Goal: Information Seeking & Learning: Learn about a topic

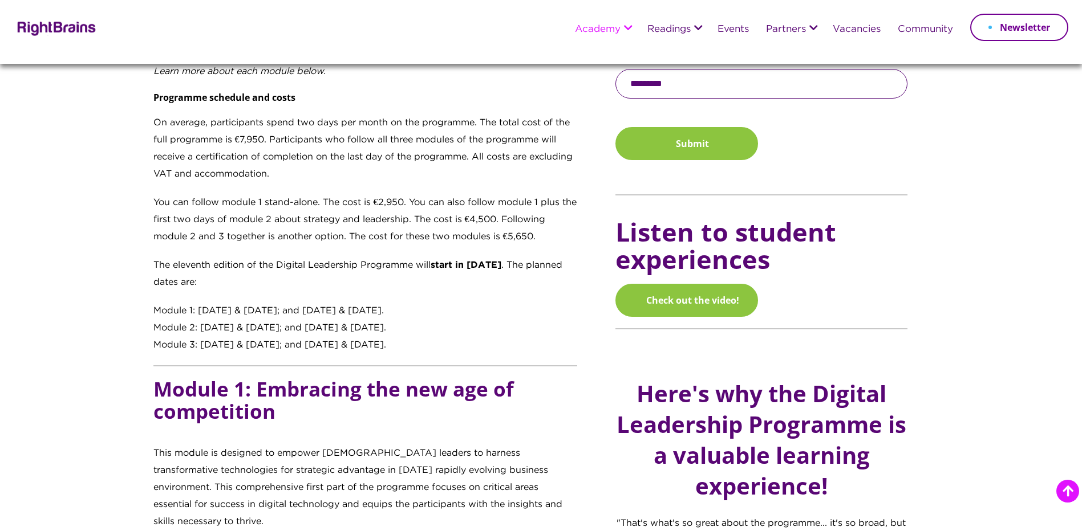
scroll to position [741, 0]
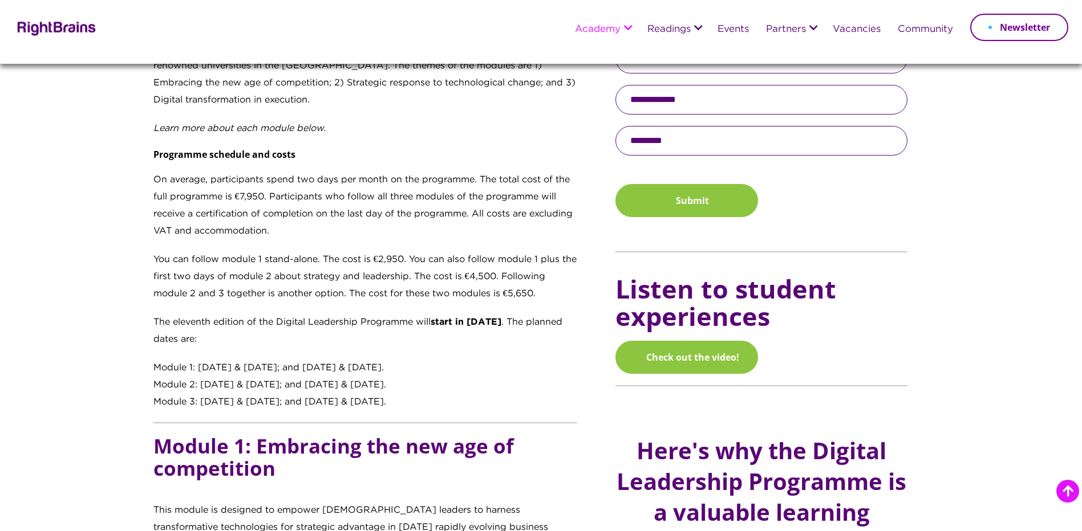
click at [271, 340] on p "The eleventh edition of the Digital Leadership Programme will start in [DATE] .…" at bounding box center [365, 337] width 424 height 46
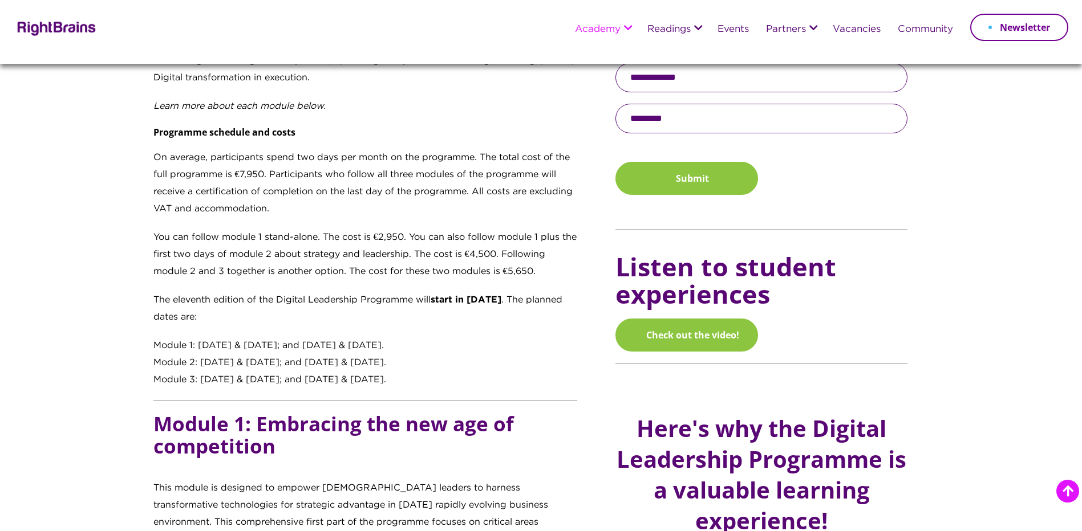
scroll to position [798, 0]
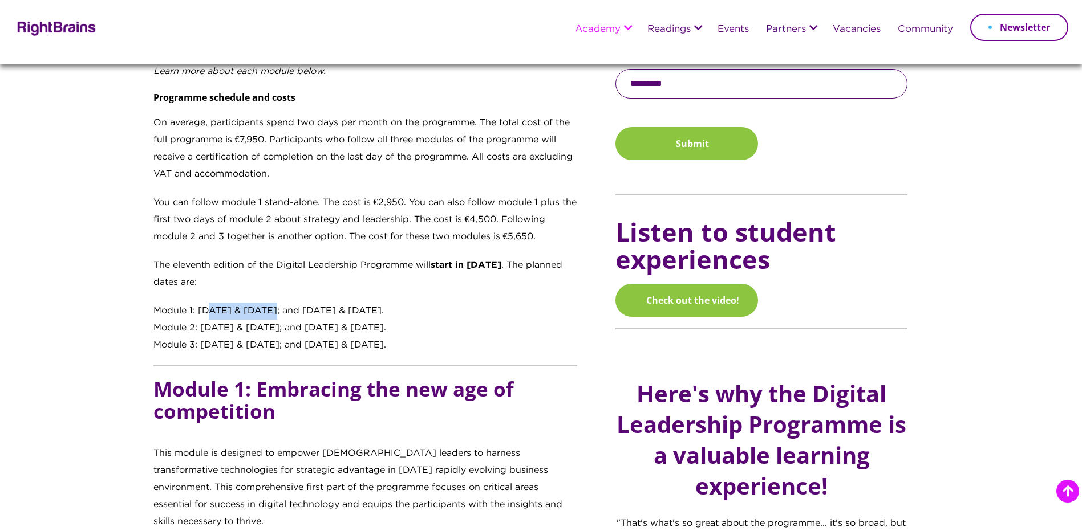
drag, startPoint x: 205, startPoint y: 309, endPoint x: 268, endPoint y: 314, distance: 62.9
click at [268, 314] on div "Module 1: [DATE] & [DATE]; and [DATE] & [DATE]." at bounding box center [365, 311] width 424 height 17
drag, startPoint x: 268, startPoint y: 314, endPoint x: 291, endPoint y: 312, distance: 23.5
click at [291, 312] on div "Module 1: [DATE] & [DATE]; and [DATE] & [DATE]." at bounding box center [365, 311] width 424 height 17
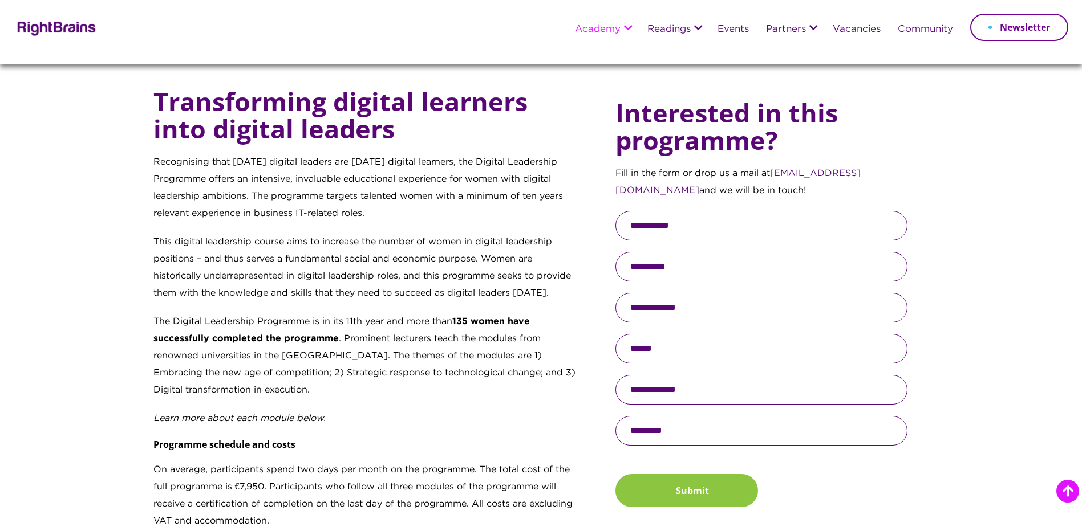
scroll to position [342, 0]
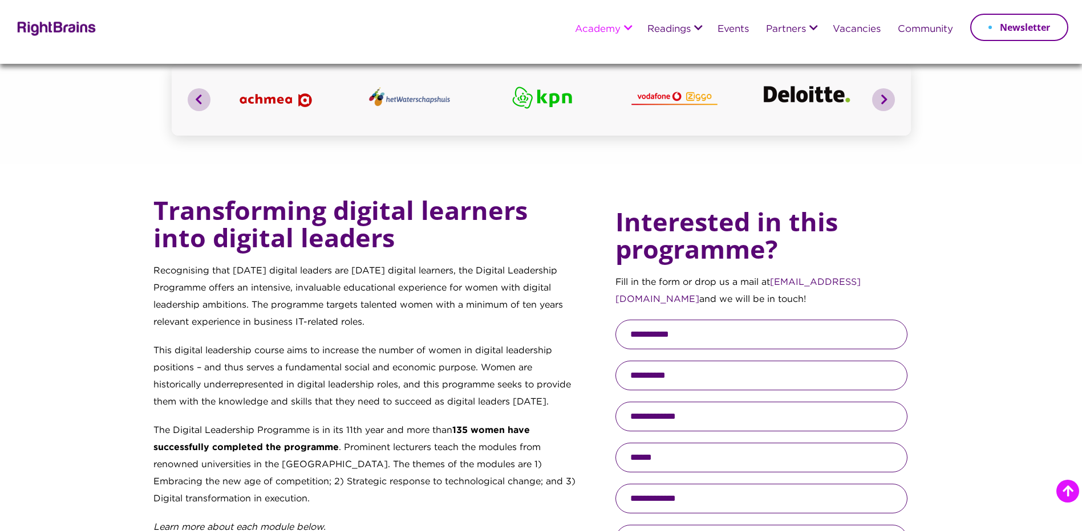
click at [638, 271] on h4 "Interested in this programme?" at bounding box center [761, 236] width 292 height 78
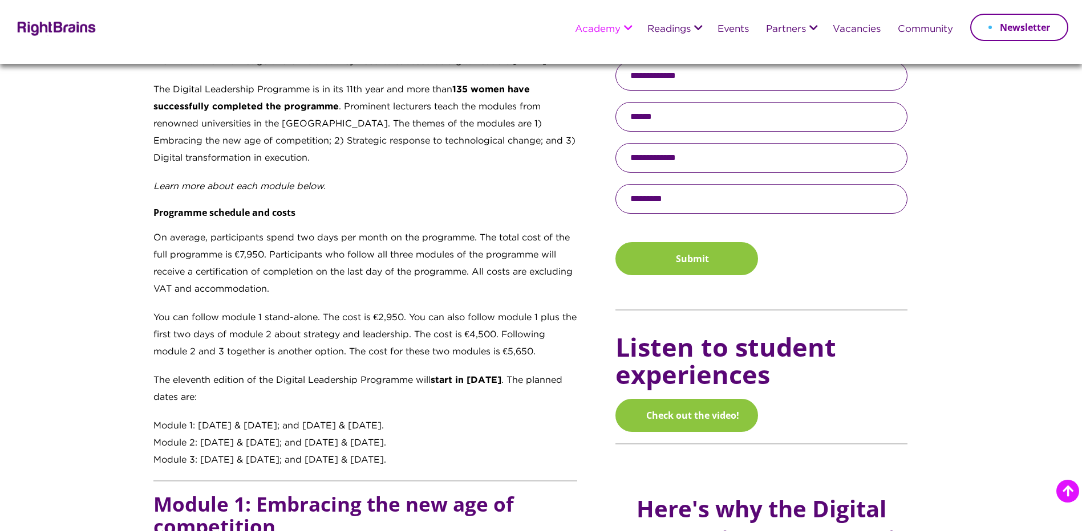
scroll to position [684, 0]
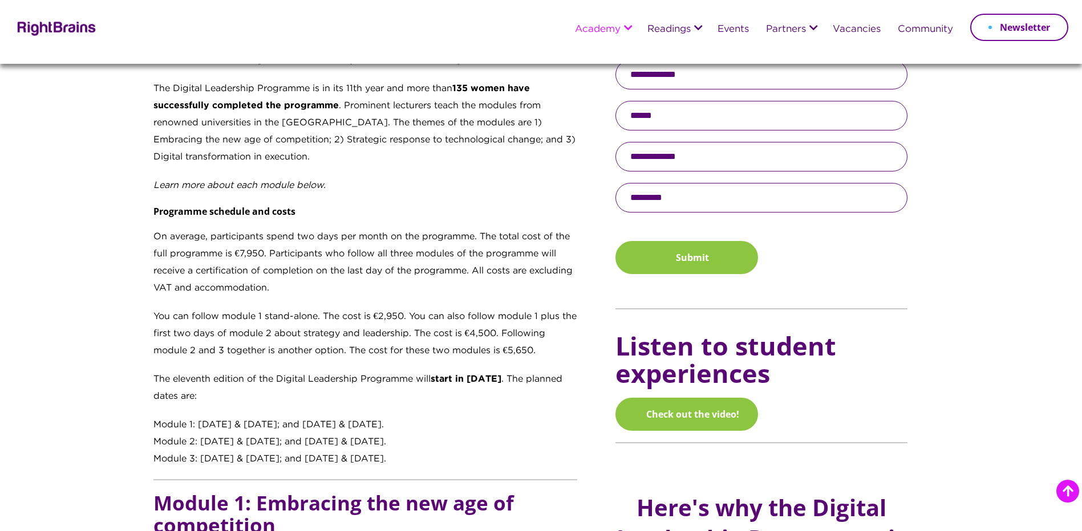
drag, startPoint x: 198, startPoint y: 424, endPoint x: 440, endPoint y: 452, distance: 243.4
click at [440, 452] on div "Transforming digital learners into digital leaders Recognising that [DATE] digi…" at bounding box center [365, 162] width 424 height 614
click at [164, 425] on div "Module 1: [DATE] & [DATE]; and [DATE] & [DATE]." at bounding box center [365, 425] width 424 height 17
drag, startPoint x: 164, startPoint y: 425, endPoint x: 194, endPoint y: 428, distance: 30.9
click at [194, 428] on section "Transforming digital learners into digital leaders Recognising that [DATE] digi…" at bounding box center [541, 500] width 1082 height 1357
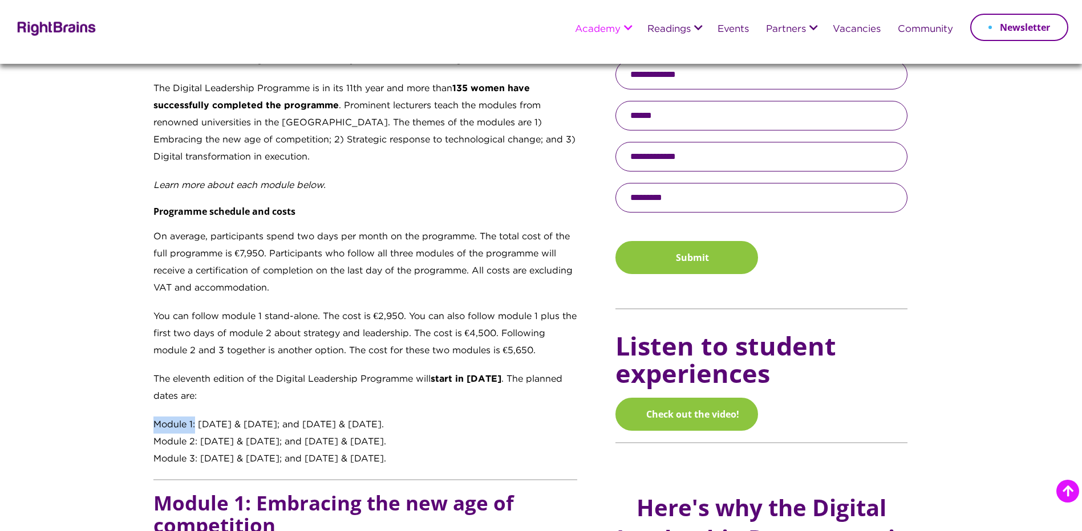
drag, startPoint x: 315, startPoint y: 424, endPoint x: 445, endPoint y: 425, distance: 130.6
click at [445, 425] on div "Module 1: [DATE] & [DATE]; and [DATE] & [DATE]." at bounding box center [365, 425] width 424 height 17
drag, startPoint x: 445, startPoint y: 425, endPoint x: 431, endPoint y: 429, distance: 15.4
click at [431, 429] on div "Module 1: [DATE] & [DATE]; and [DATE] & [DATE]." at bounding box center [365, 425] width 424 height 17
click at [419, 432] on div "Module 1: [DATE] & [DATE]; and [DATE] & [DATE]." at bounding box center [365, 425] width 424 height 17
